Goal: Find specific page/section

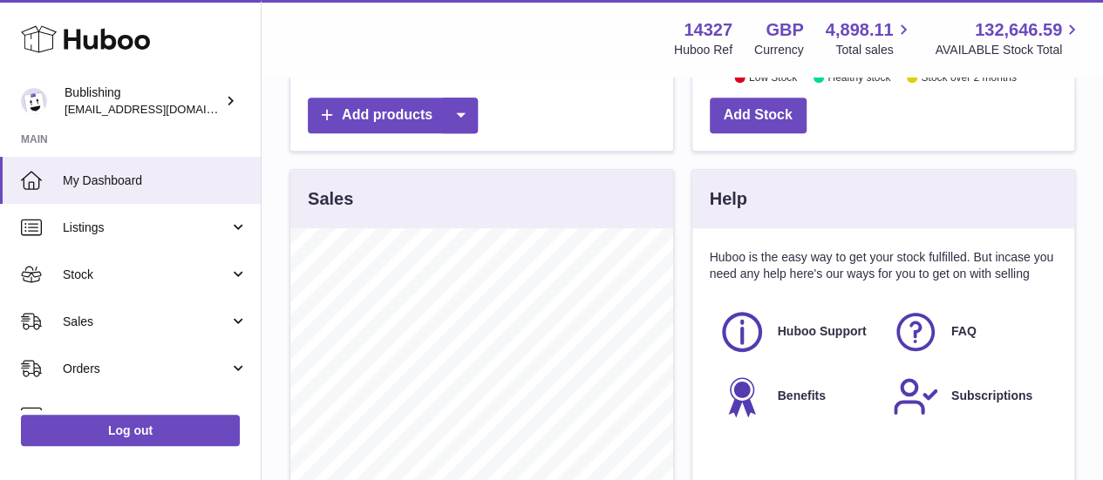
scroll to position [483, 0]
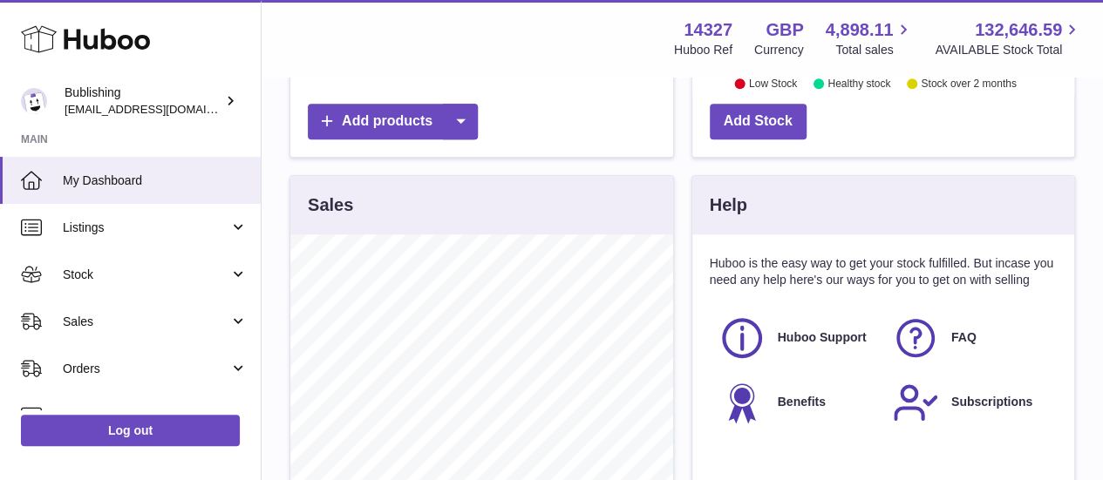
click at [259, 247] on div "Huboo Bublishing [EMAIL_ADDRESS][DOMAIN_NAME] Main My Dashboard Listings Not wi…" at bounding box center [131, 240] width 262 height 480
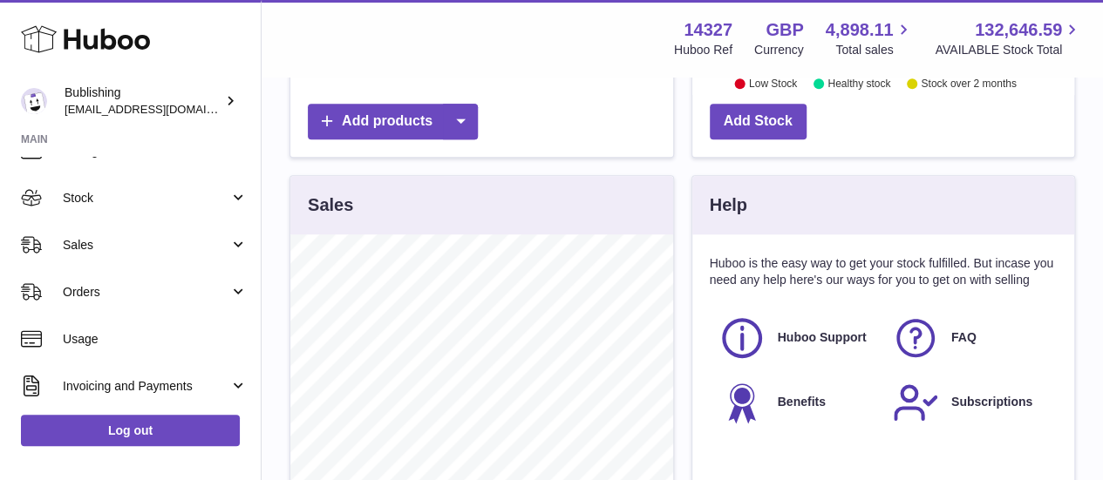
scroll to position [112, 0]
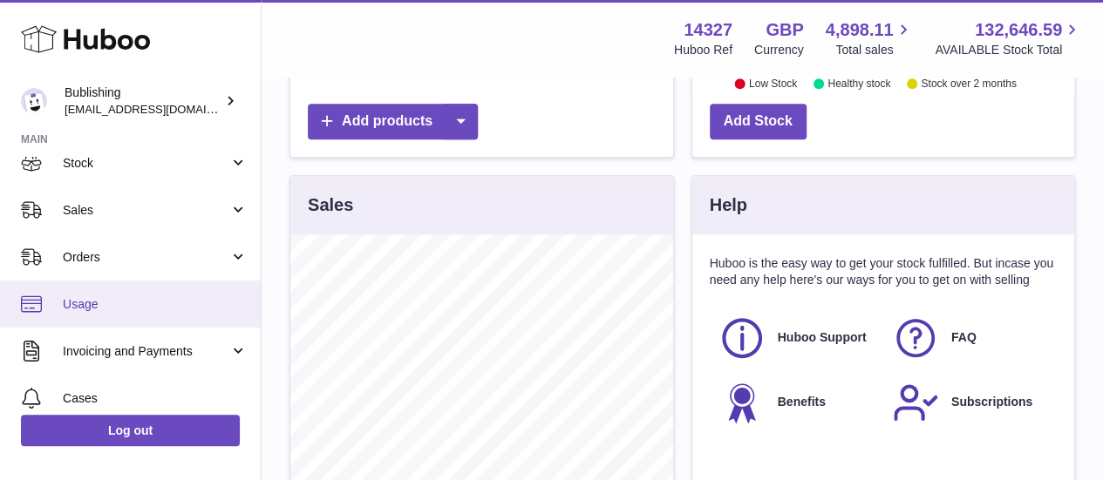
click at [159, 297] on span "Usage" at bounding box center [155, 304] width 185 height 17
